Goal: Transaction & Acquisition: Purchase product/service

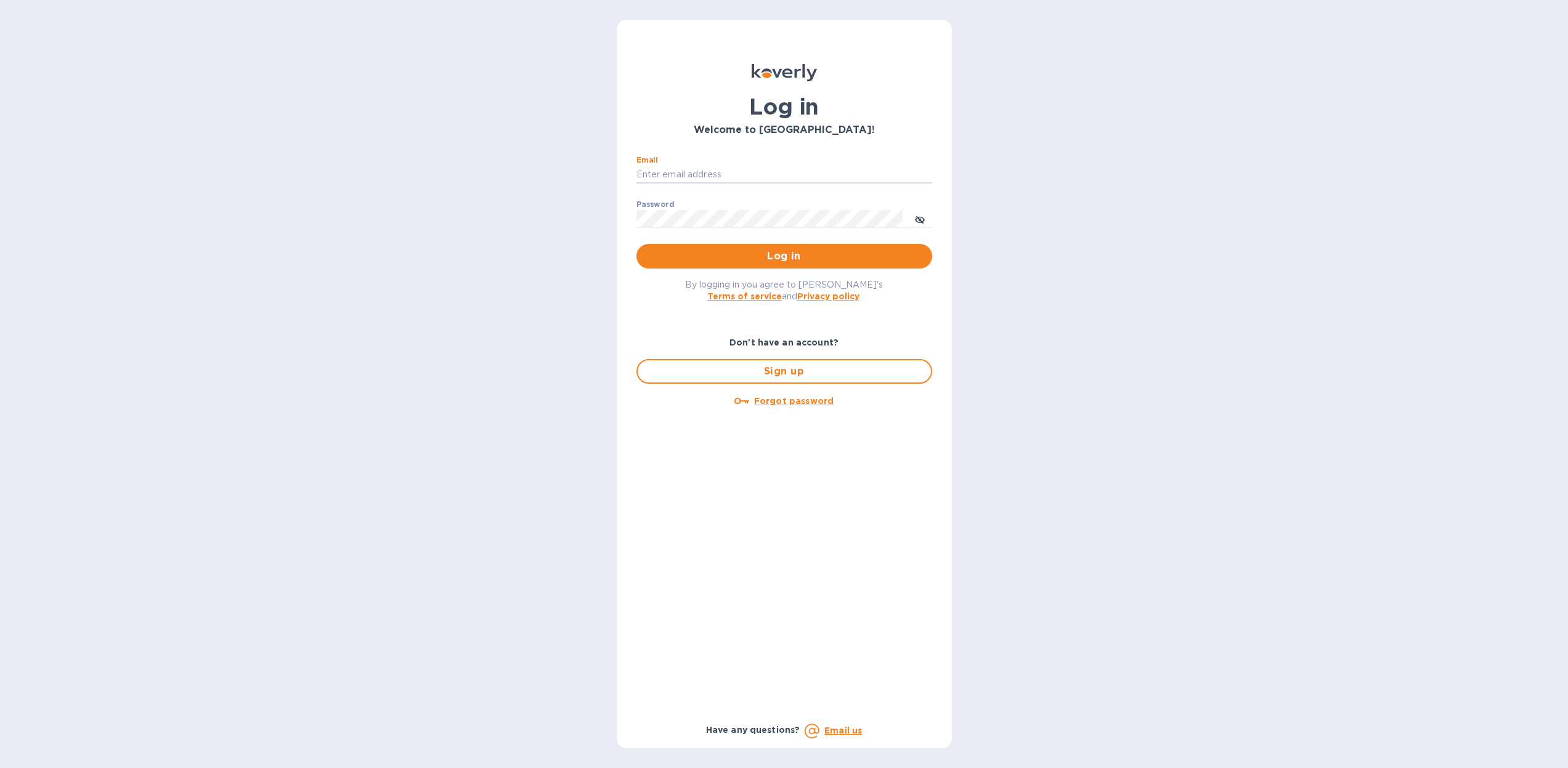
type input "[PERSON_NAME][EMAIL_ADDRESS][DOMAIN_NAME]"
click at [784, 256] on button "Log in" at bounding box center [785, 256] width 296 height 25
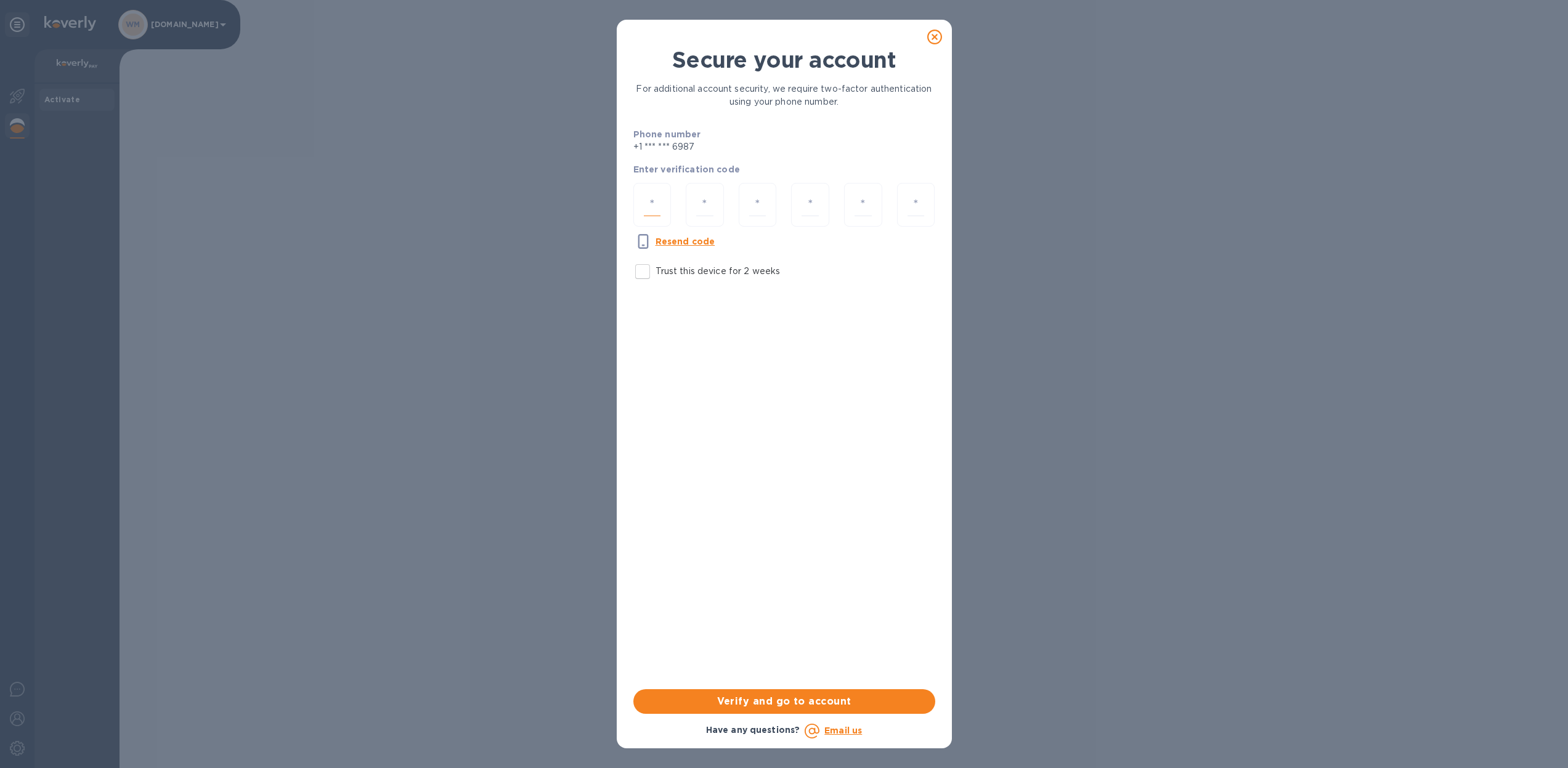
click at [658, 203] on input "number" at bounding box center [652, 205] width 17 height 23
type input "6"
type input "5"
type input "2"
type input "3"
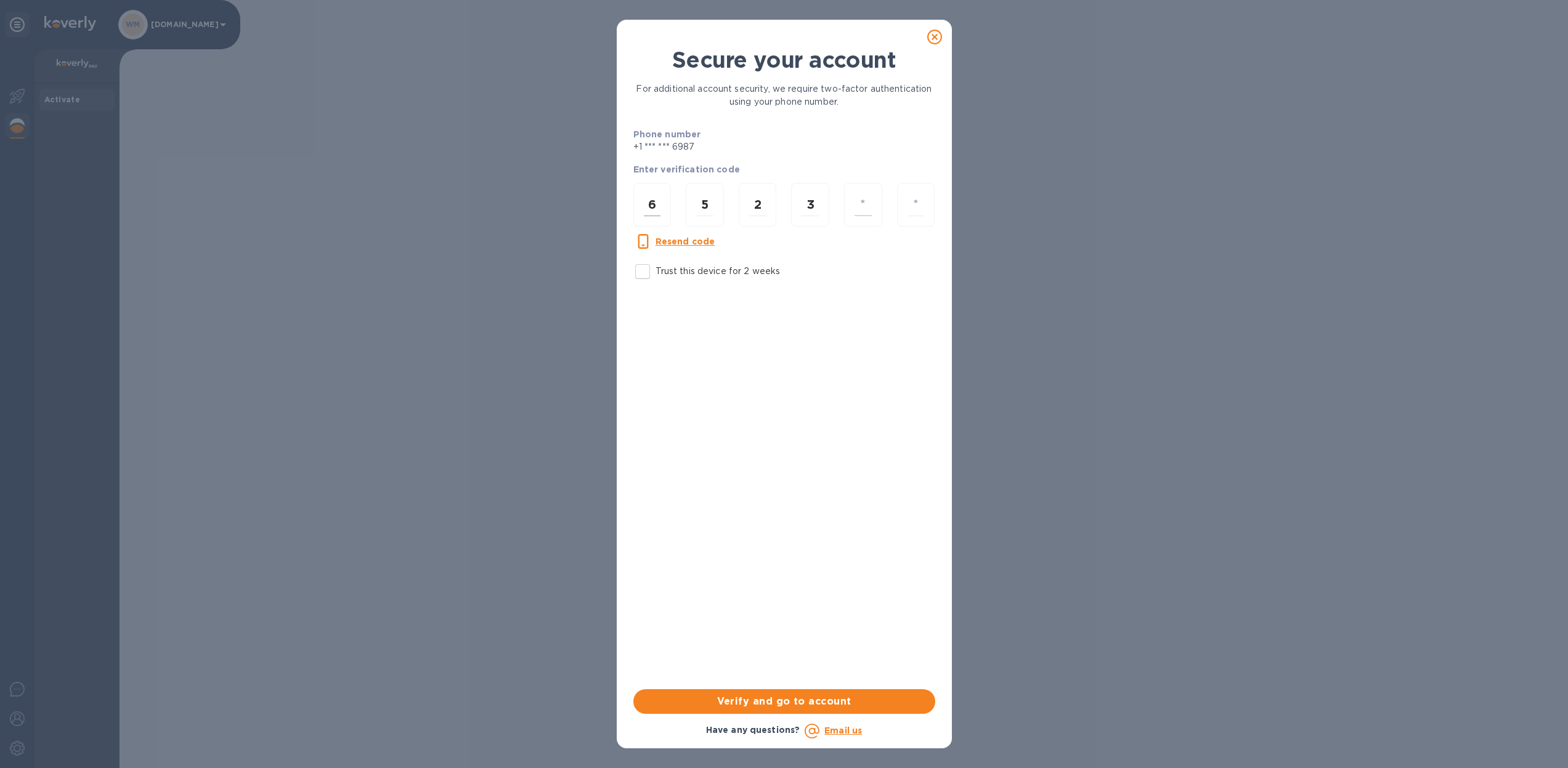
type input "5"
type input "2"
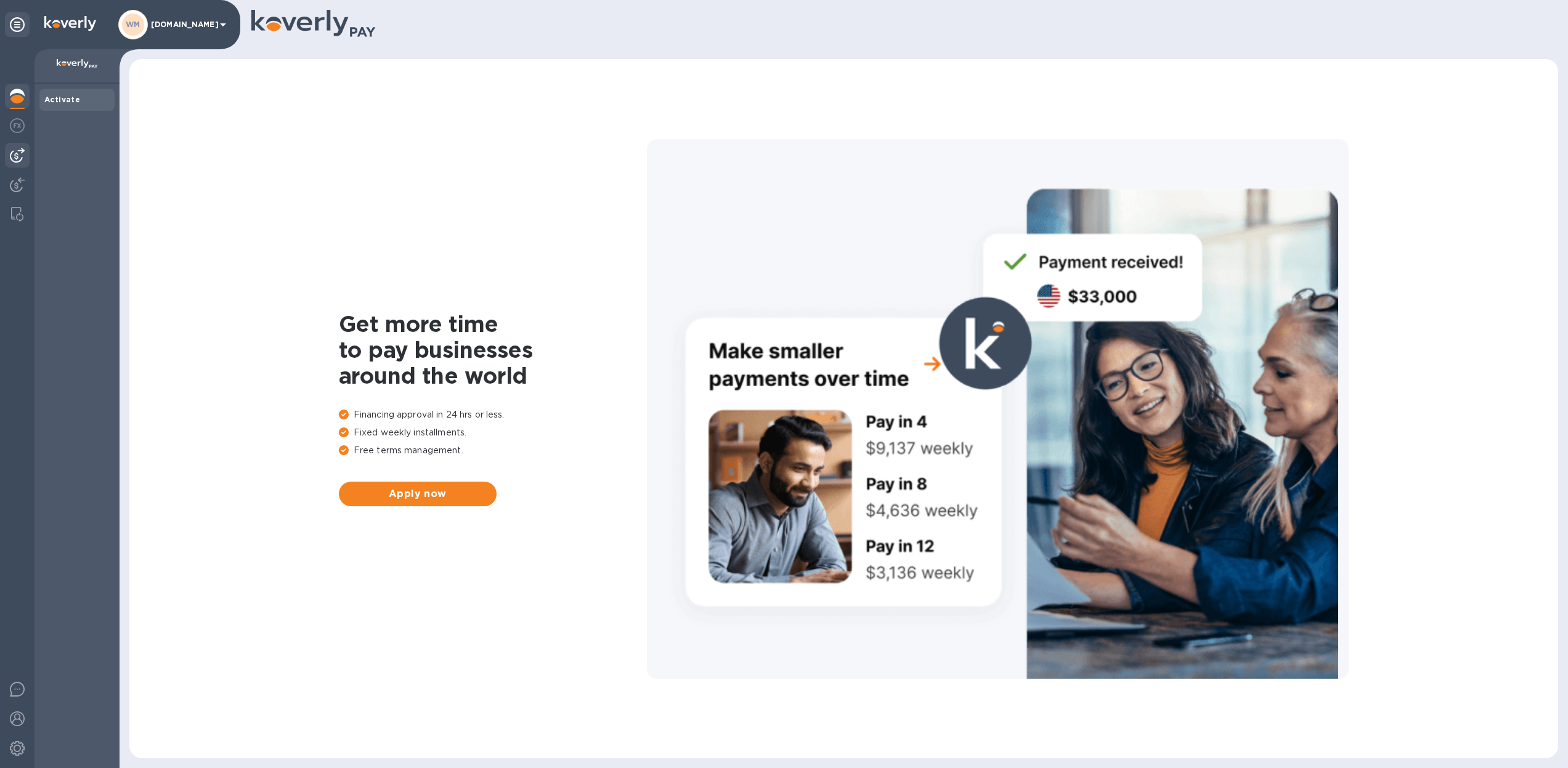
click at [15, 157] on img at bounding box center [17, 155] width 15 height 15
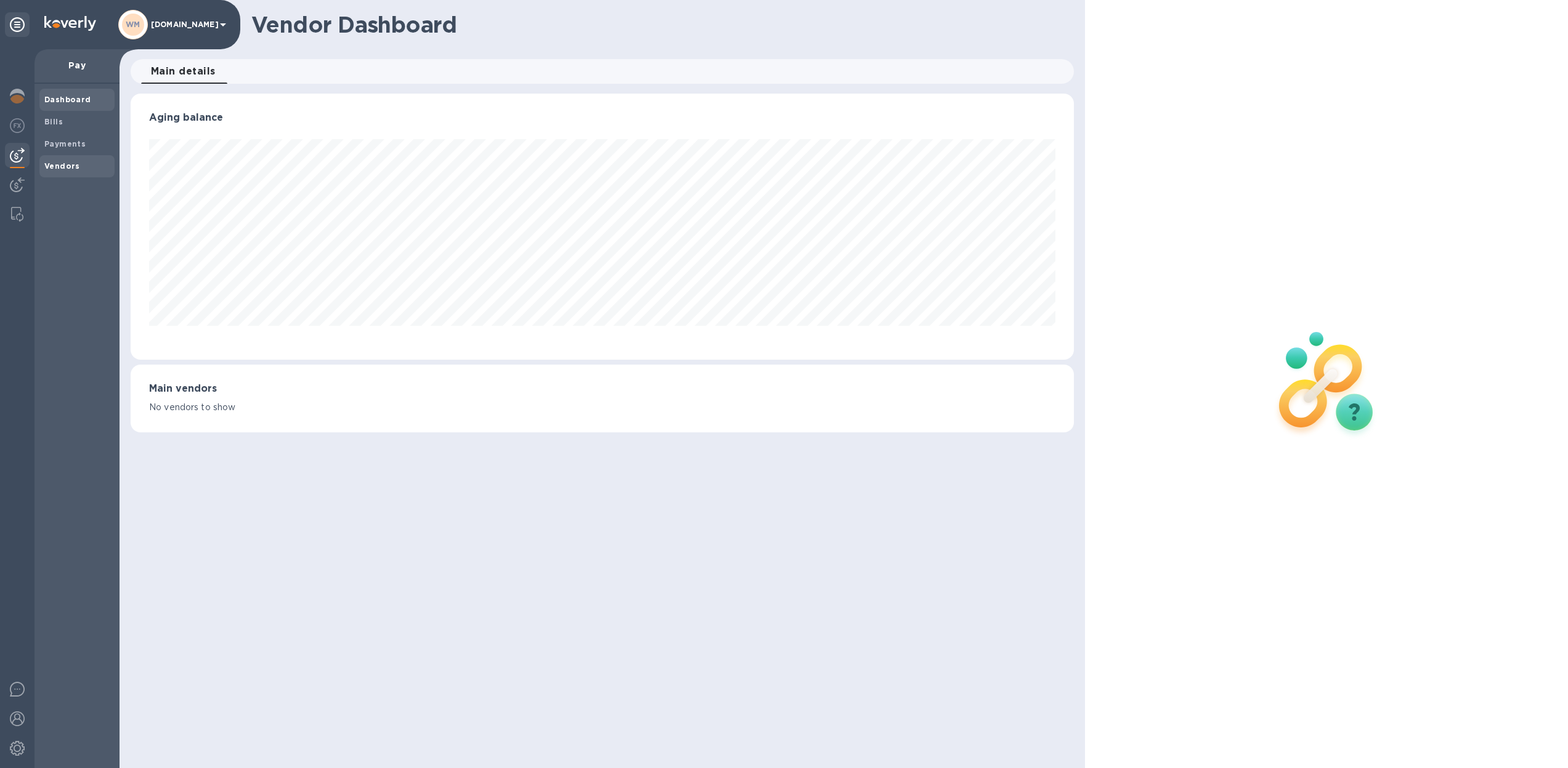
scroll to position [266, 944]
click at [63, 121] on span "Bills" at bounding box center [76, 122] width 65 height 13
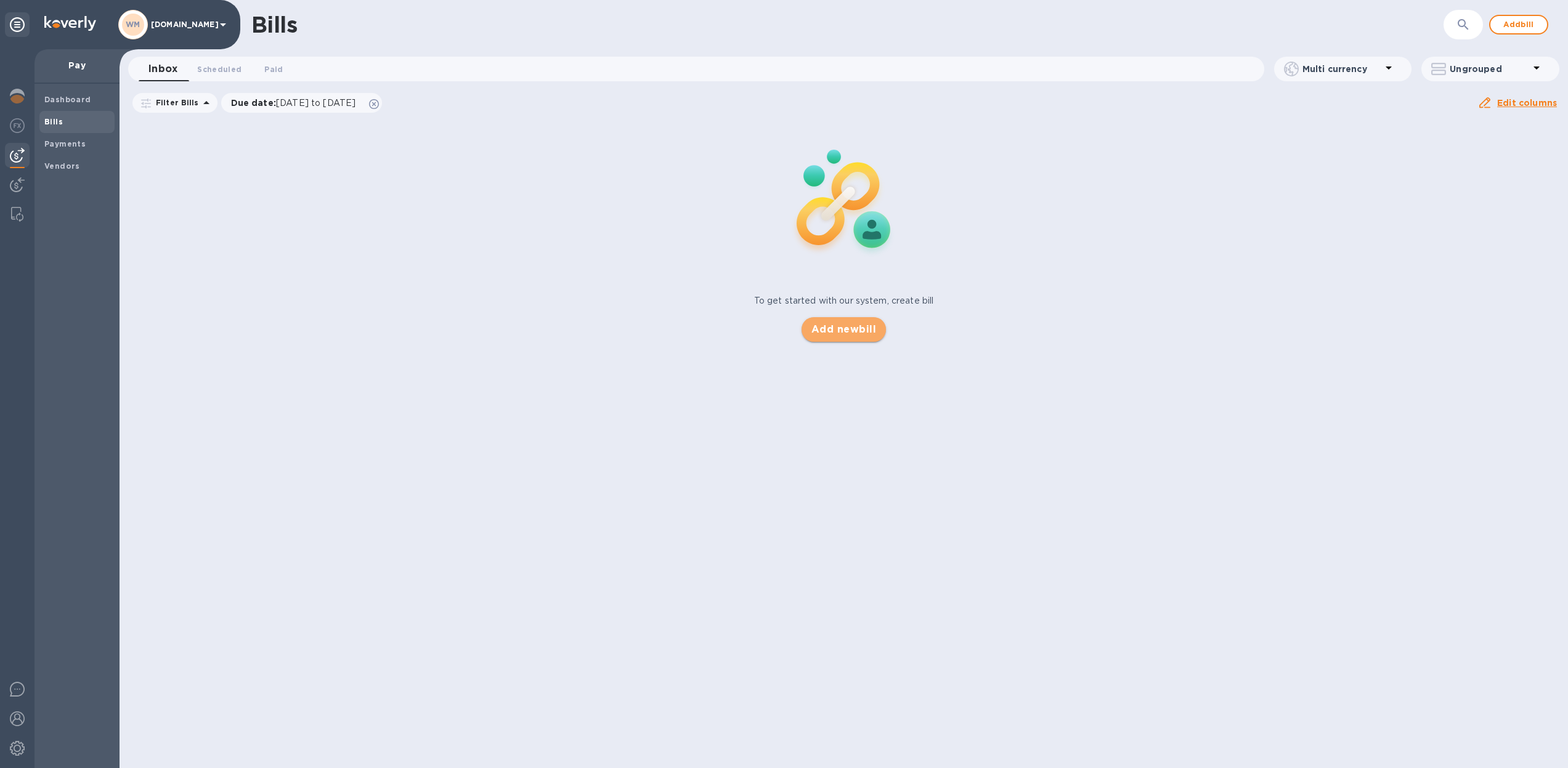
click at [857, 332] on span "Add new bill" at bounding box center [844, 329] width 64 height 15
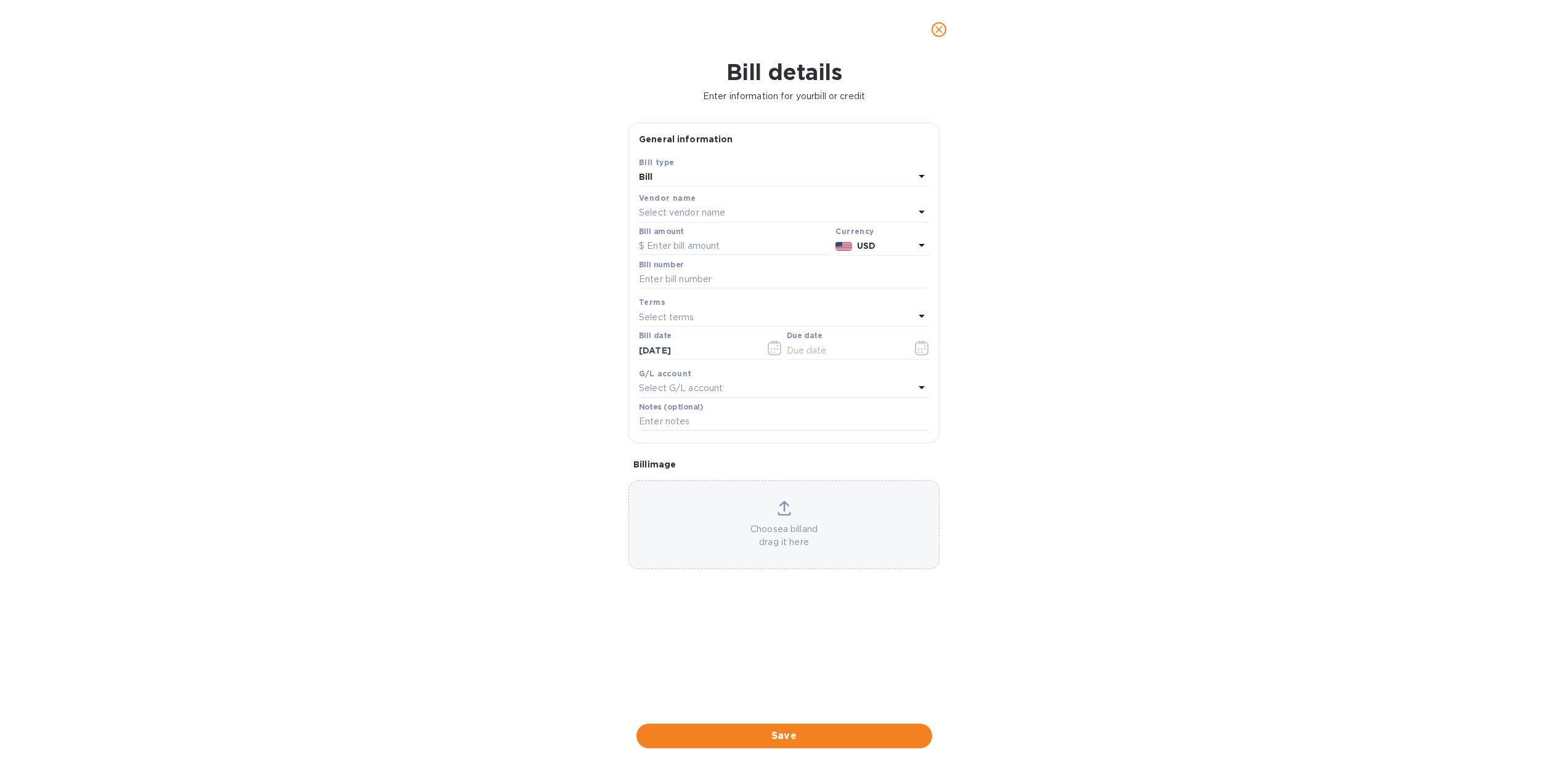
click at [661, 213] on p "Select vendor name" at bounding box center [682, 213] width 87 height 13
click at [695, 313] on p "Haromex Development Gmbh" at bounding box center [779, 319] width 261 height 13
type input "08/12/2025"
click at [668, 241] on input "text" at bounding box center [734, 246] width 191 height 18
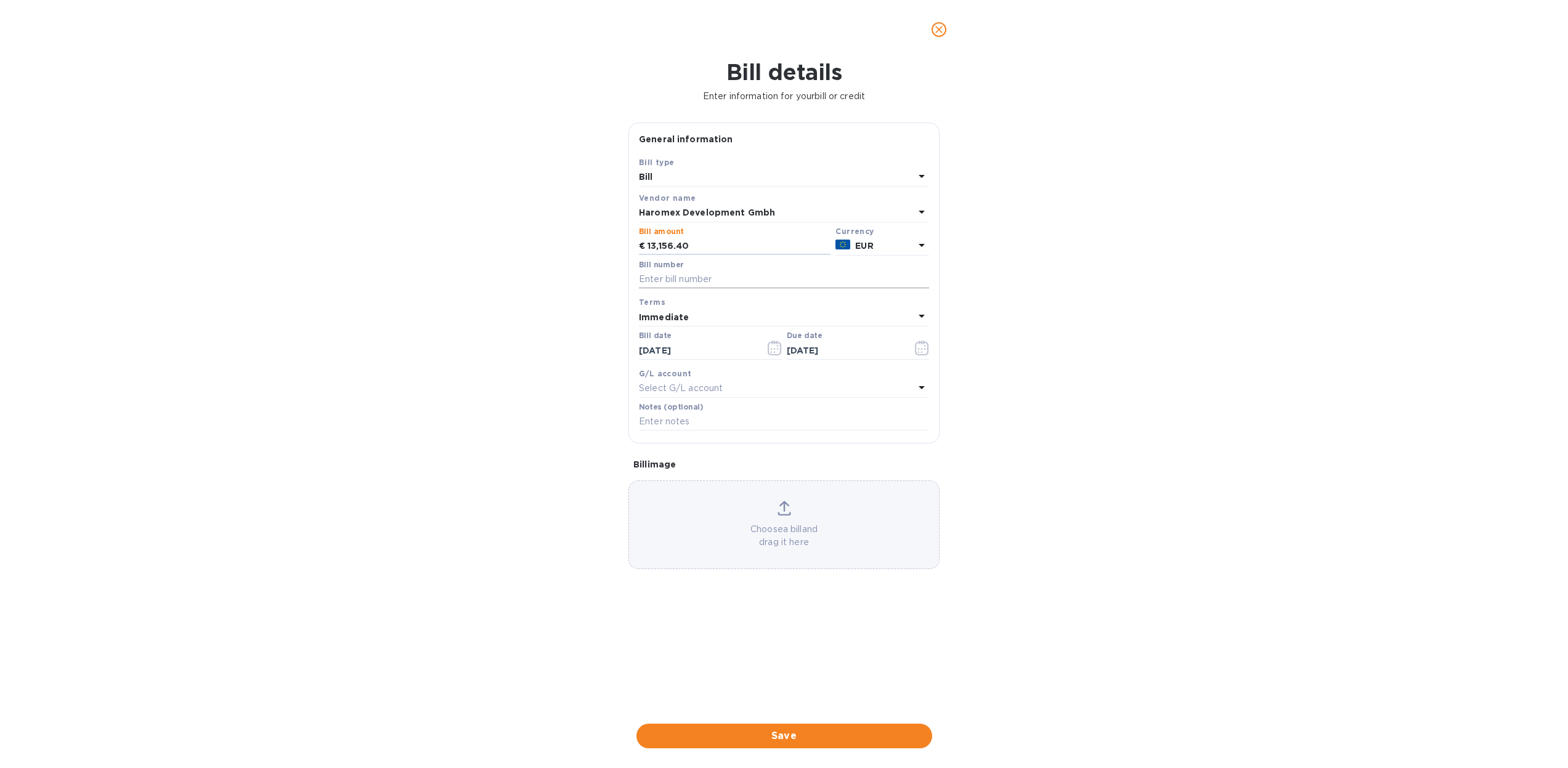
type input "13,156.40"
click at [670, 279] on input "text" at bounding box center [783, 279] width 290 height 18
type input "Doc211624 WLPO2125-3"
click at [1069, 295] on div "Bill details Enter information for your bill or credit General information Save…" at bounding box center [784, 414] width 1568 height 709
click at [773, 729] on span "Save" at bounding box center [784, 736] width 276 height 15
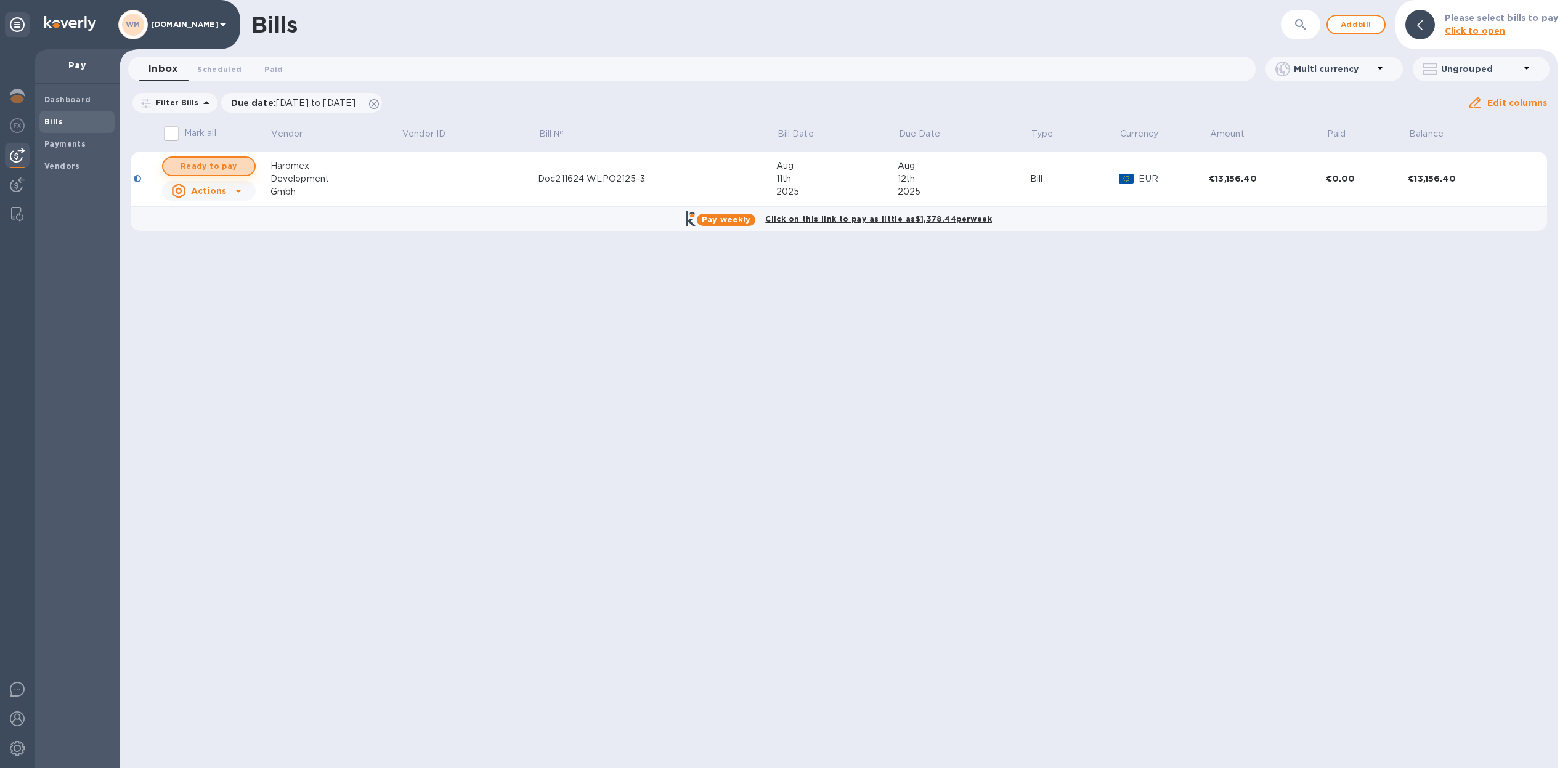
click at [240, 169] on span "Ready to pay" at bounding box center [208, 166] width 71 height 15
checkbox input "true"
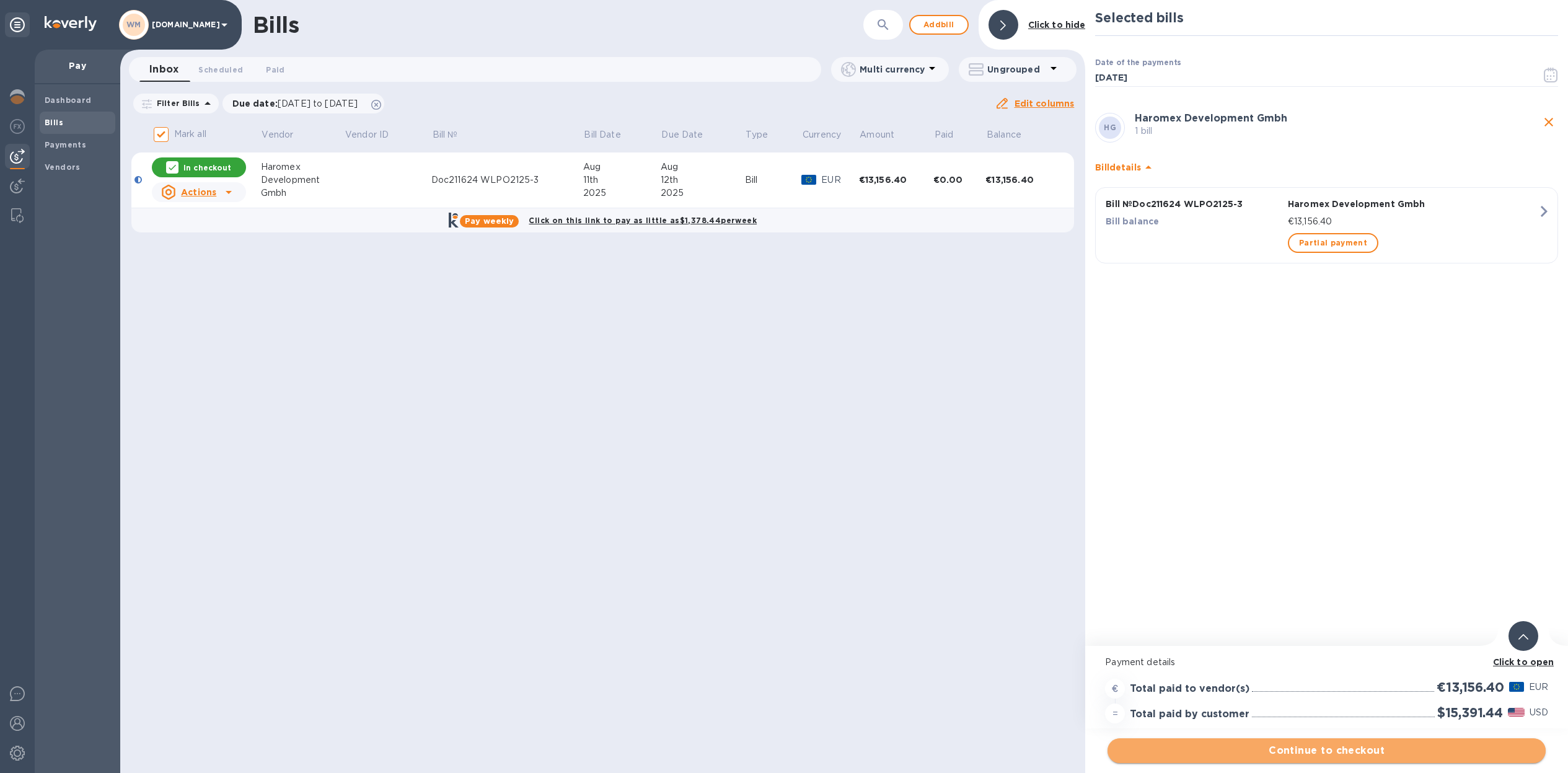
click at [1408, 753] on span "Continue to checkout" at bounding box center [1327, 751] width 418 height 15
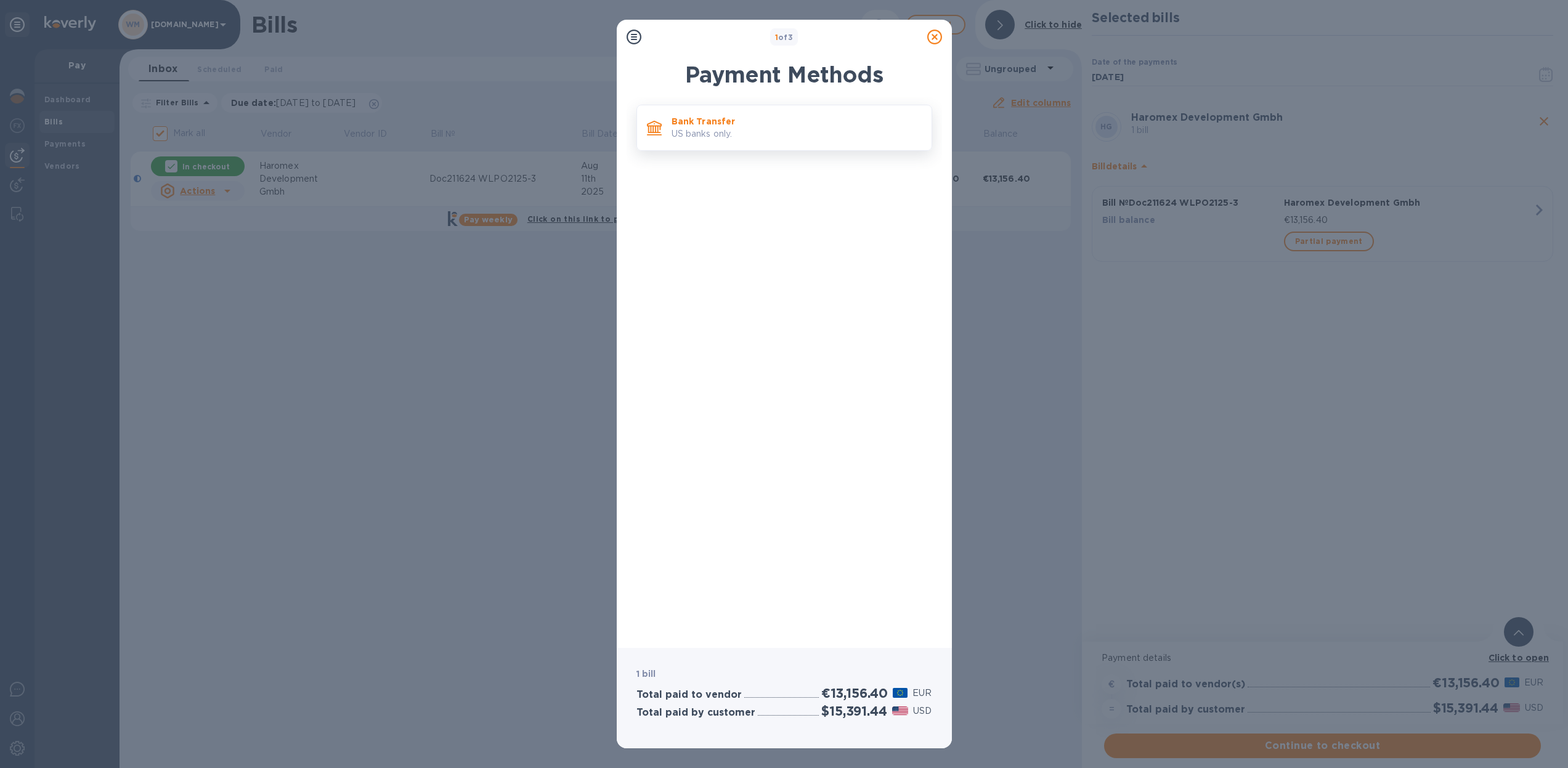
click at [751, 127] on p "Bank Transfer" at bounding box center [797, 121] width 250 height 13
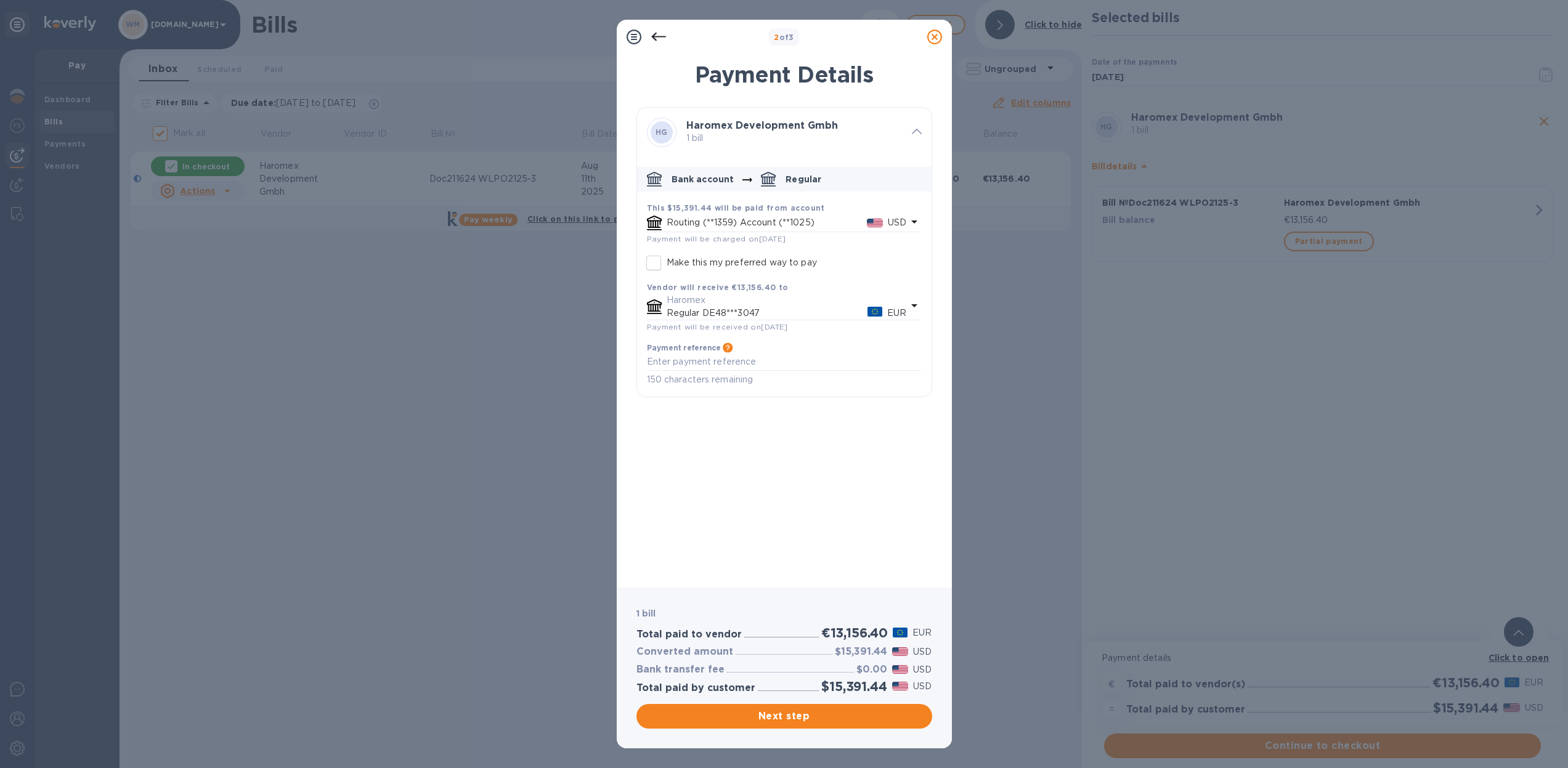
click at [820, 223] on p "Routing (**1359) Account (**1025)" at bounding box center [766, 222] width 200 height 13
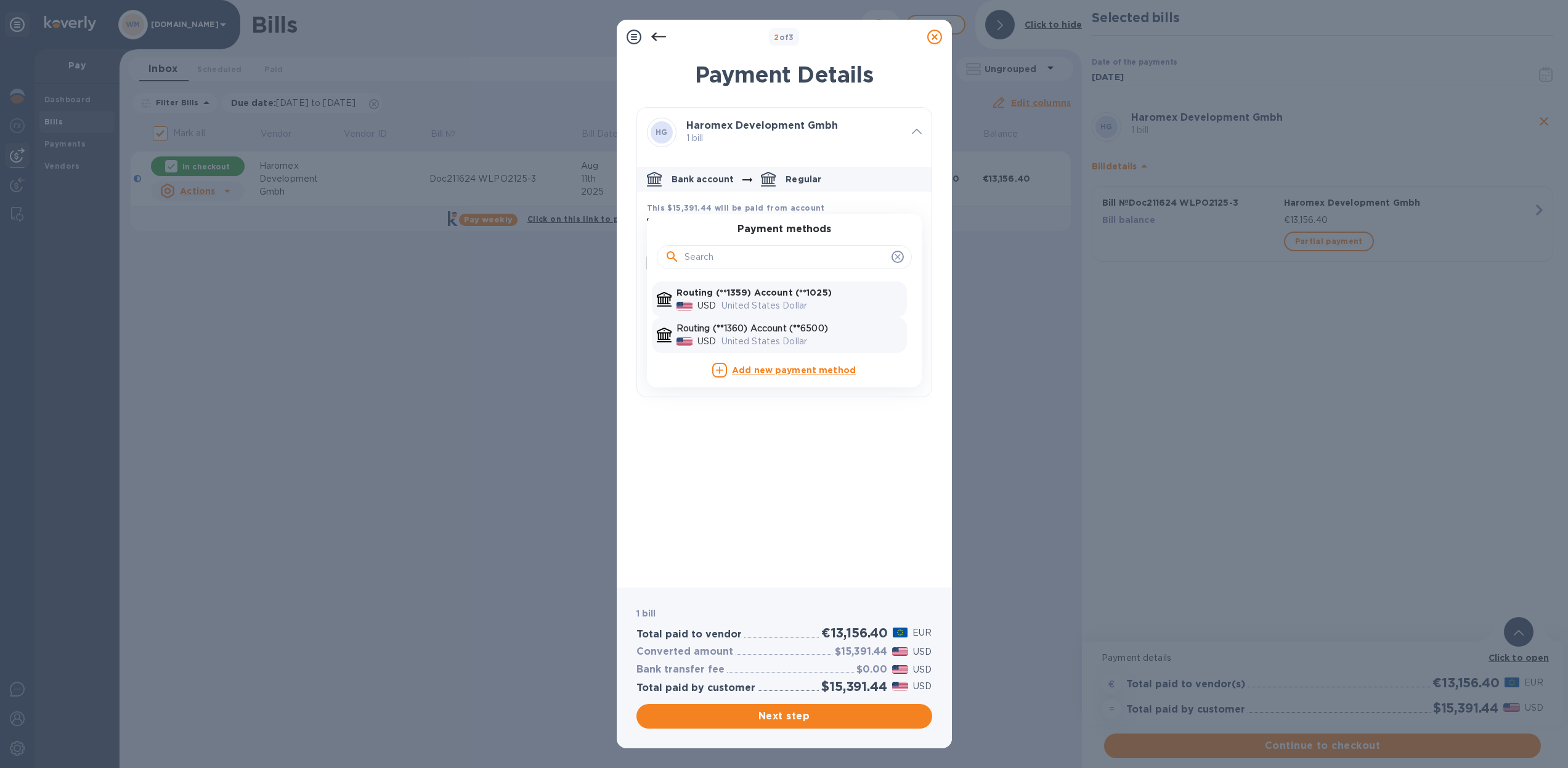
click at [811, 335] on p "United States Dollar" at bounding box center [812, 342] width 181 height 13
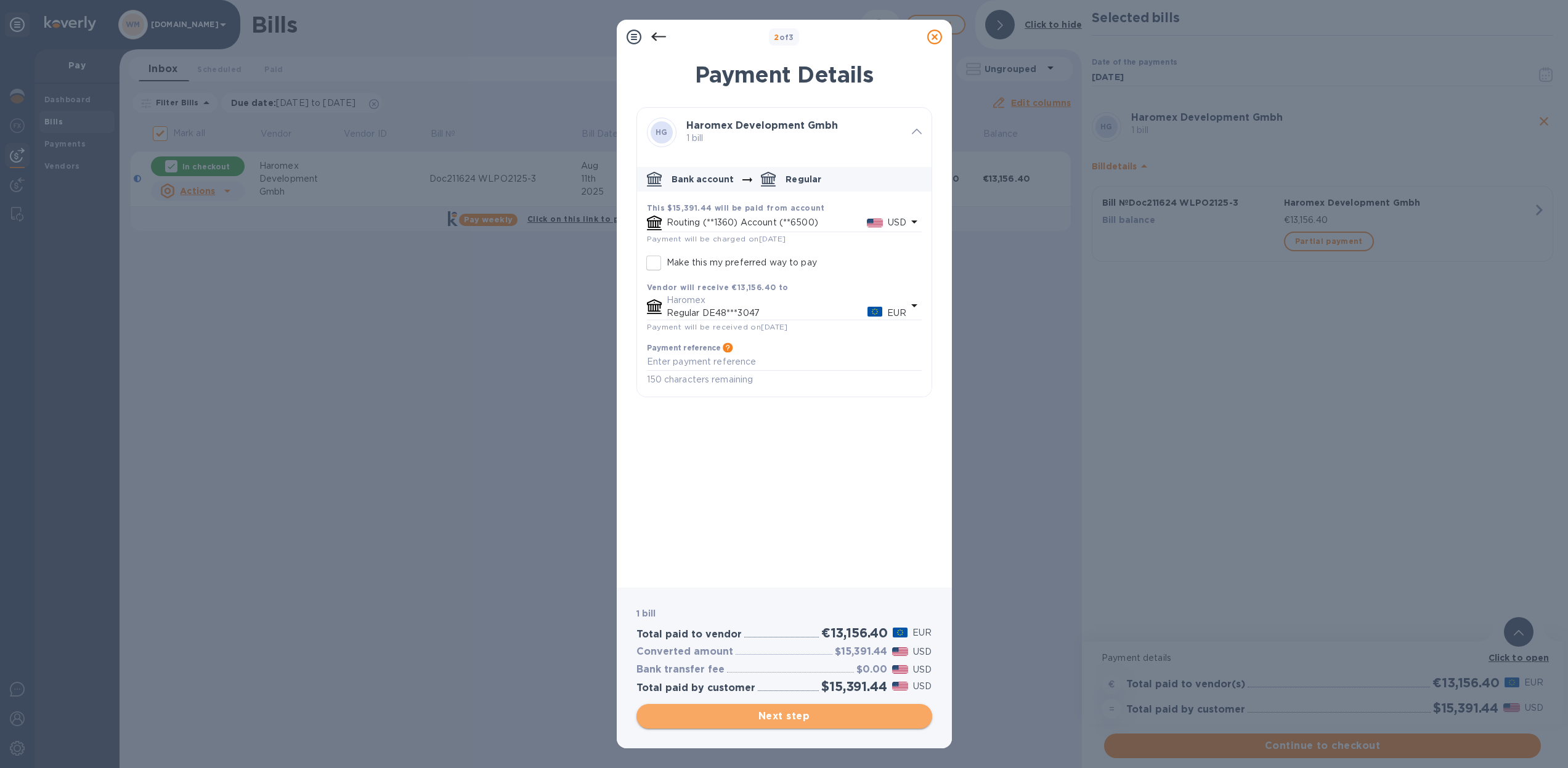
click at [793, 721] on span "Next step" at bounding box center [784, 716] width 276 height 15
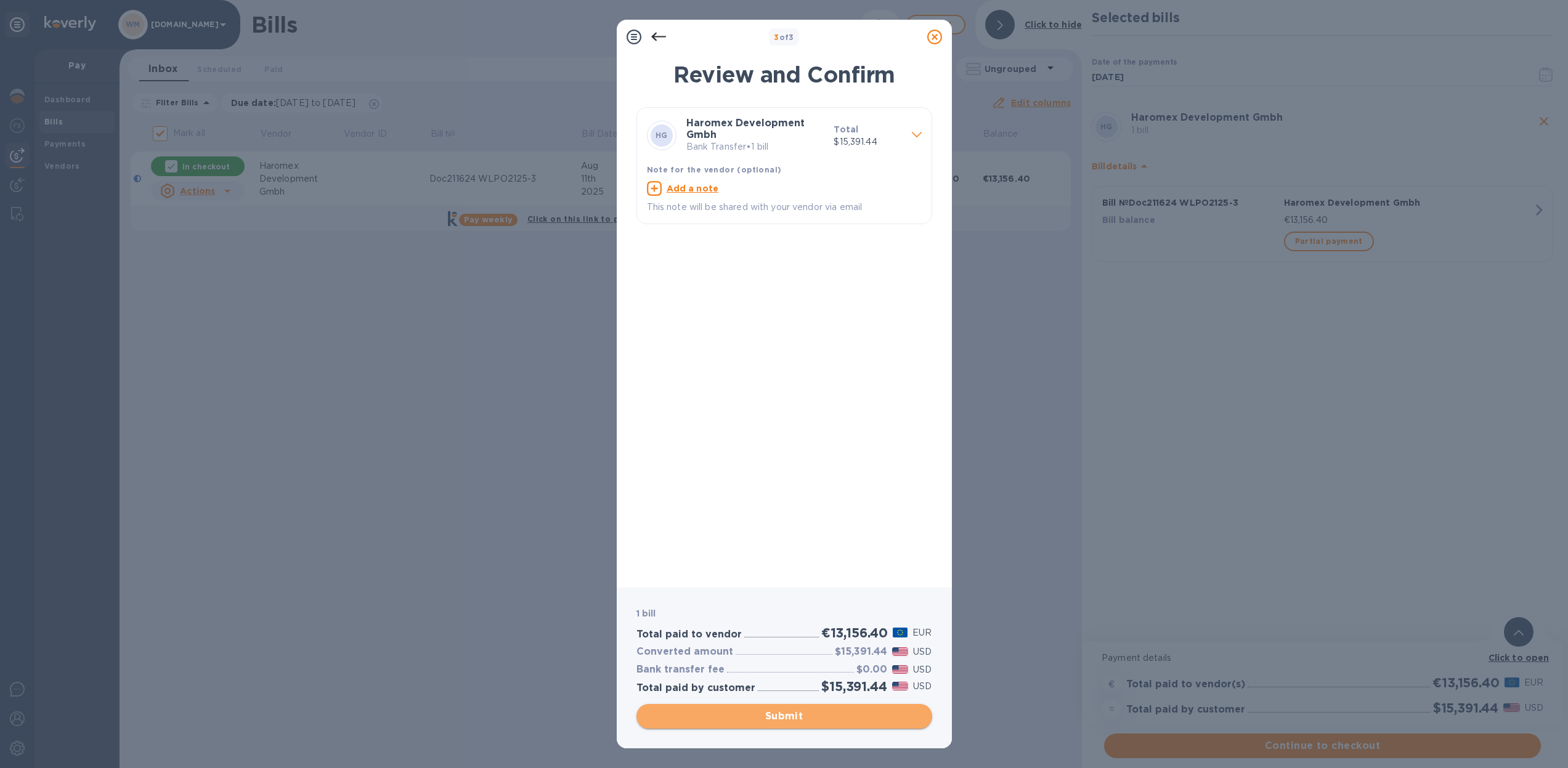
click at [854, 718] on span "Submit" at bounding box center [784, 716] width 276 height 15
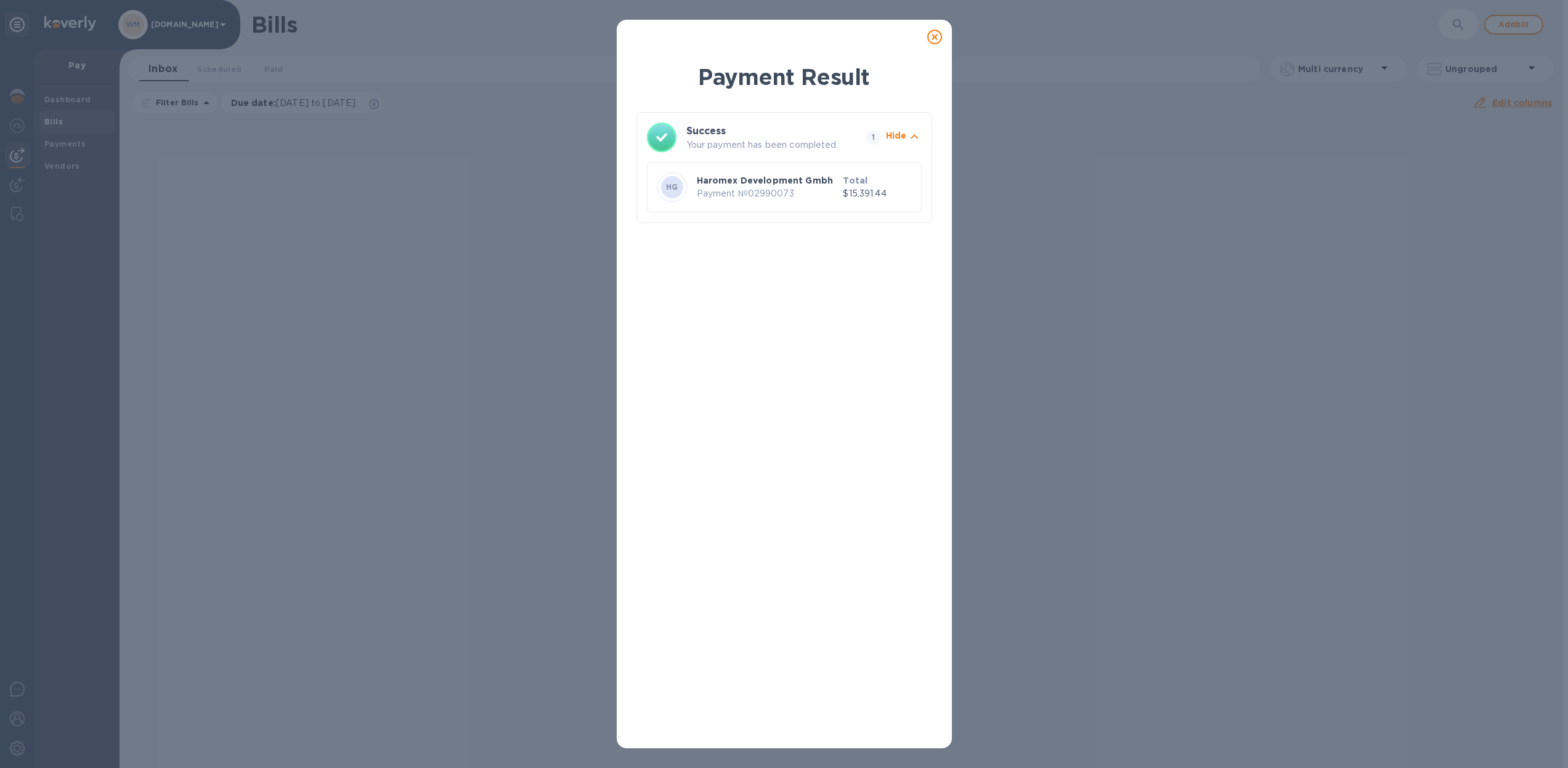
drag, startPoint x: 936, startPoint y: 39, endPoint x: 800, endPoint y: 34, distance: 136.1
click at [935, 38] on icon at bounding box center [934, 37] width 15 height 15
